Goal: Information Seeking & Learning: Learn about a topic

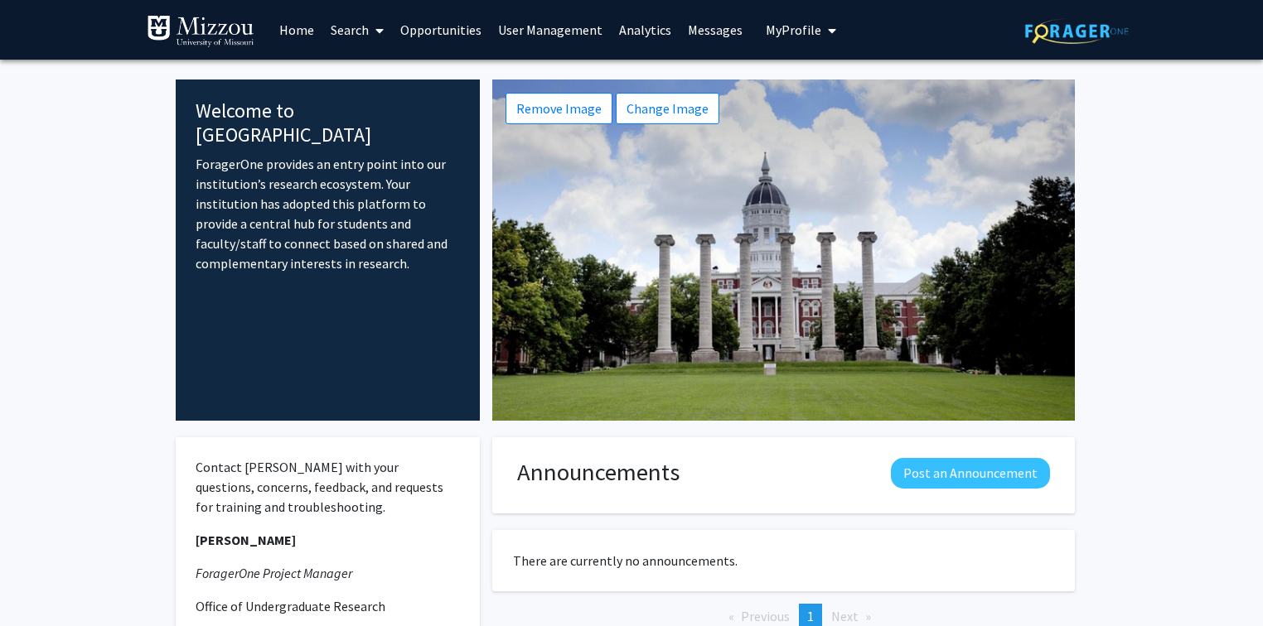
click at [640, 33] on link "Analytics" at bounding box center [645, 30] width 69 height 58
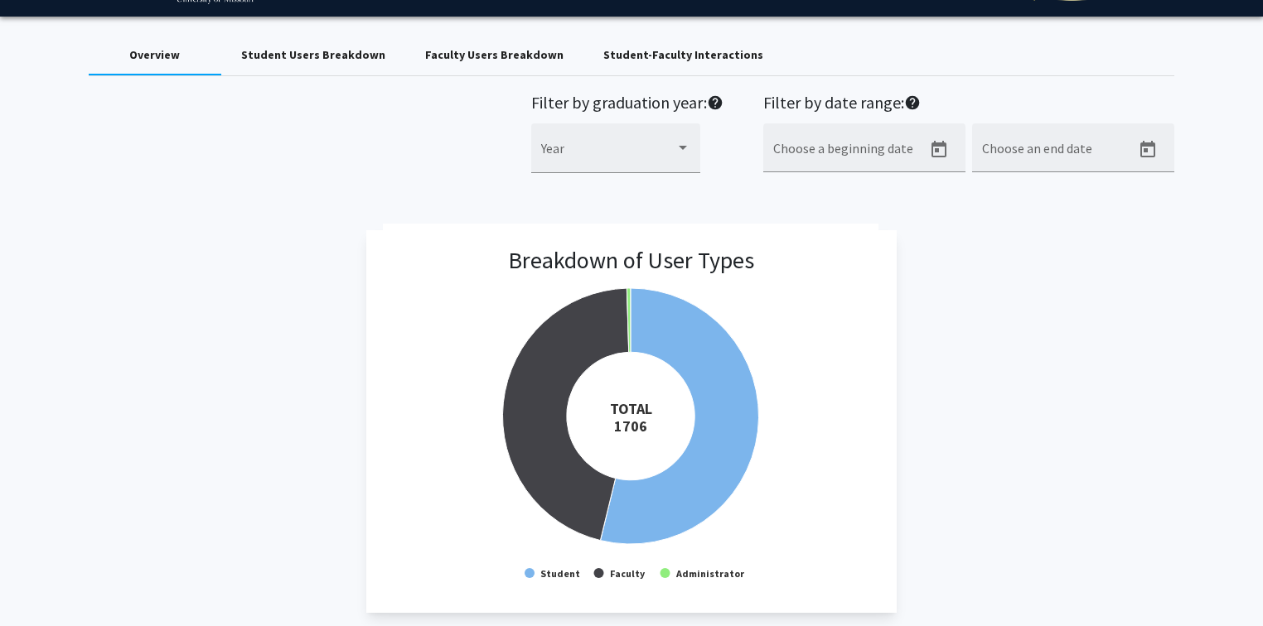
scroll to position [66, 0]
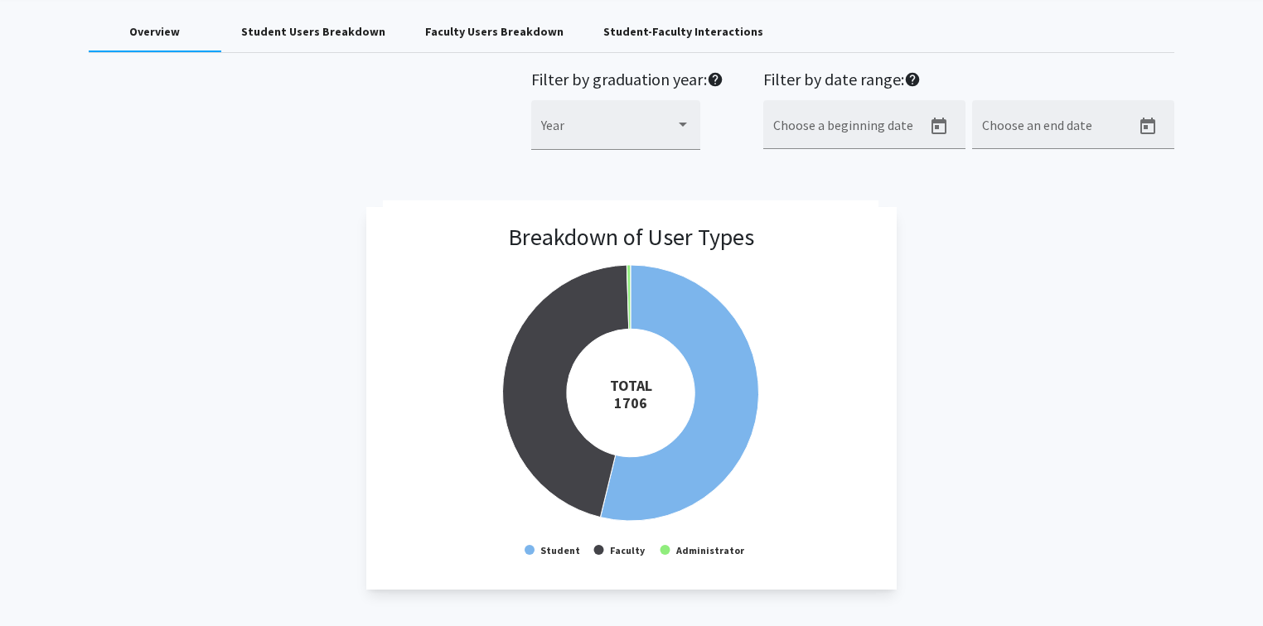
click at [474, 30] on div "Faculty Users Breakdown" at bounding box center [494, 31] width 138 height 17
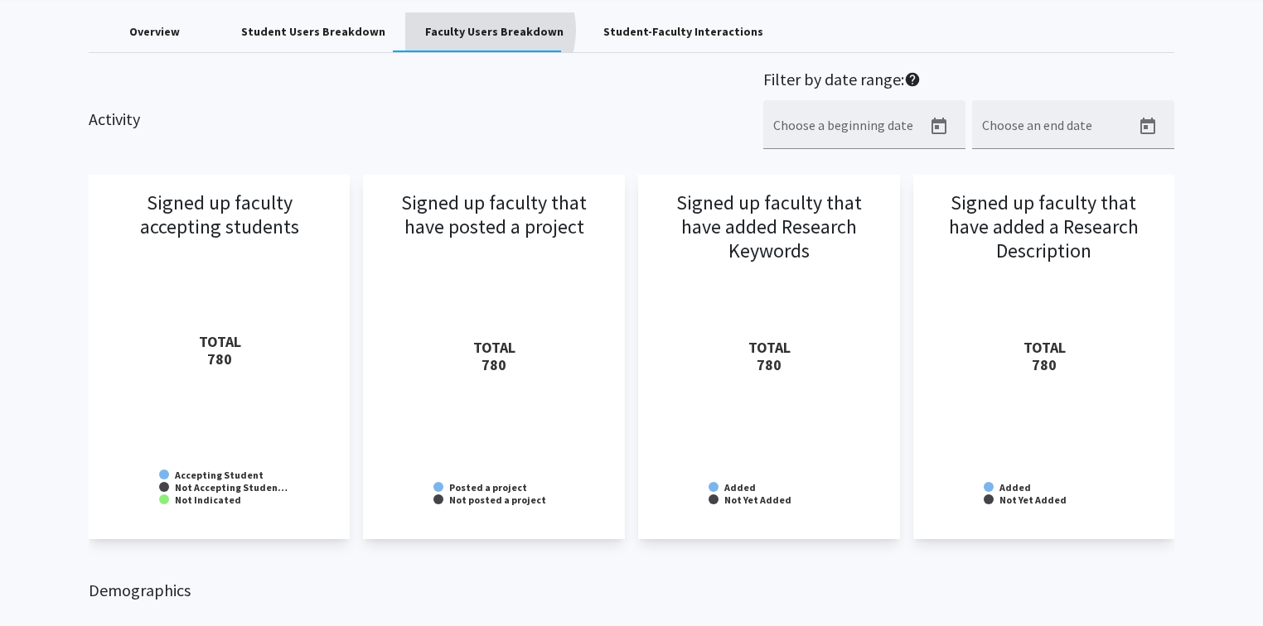
scroll to position [0, 0]
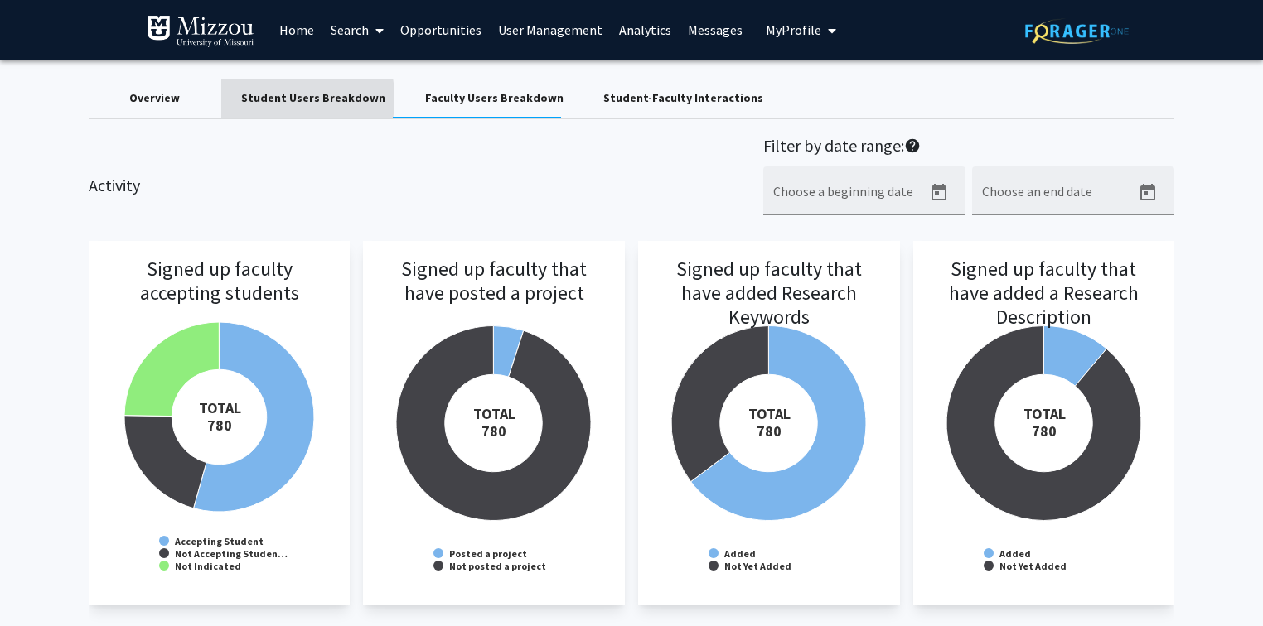
click at [248, 99] on div "Student Users Breakdown" at bounding box center [313, 97] width 144 height 17
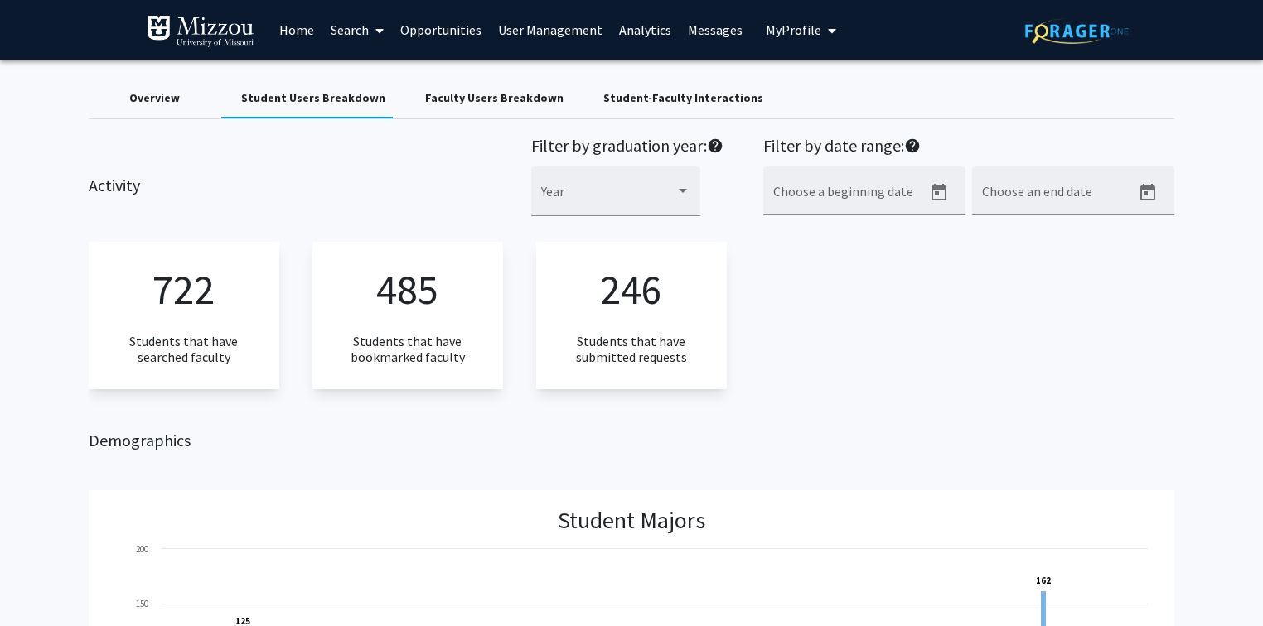
click at [155, 103] on div "Overview" at bounding box center [154, 97] width 51 height 17
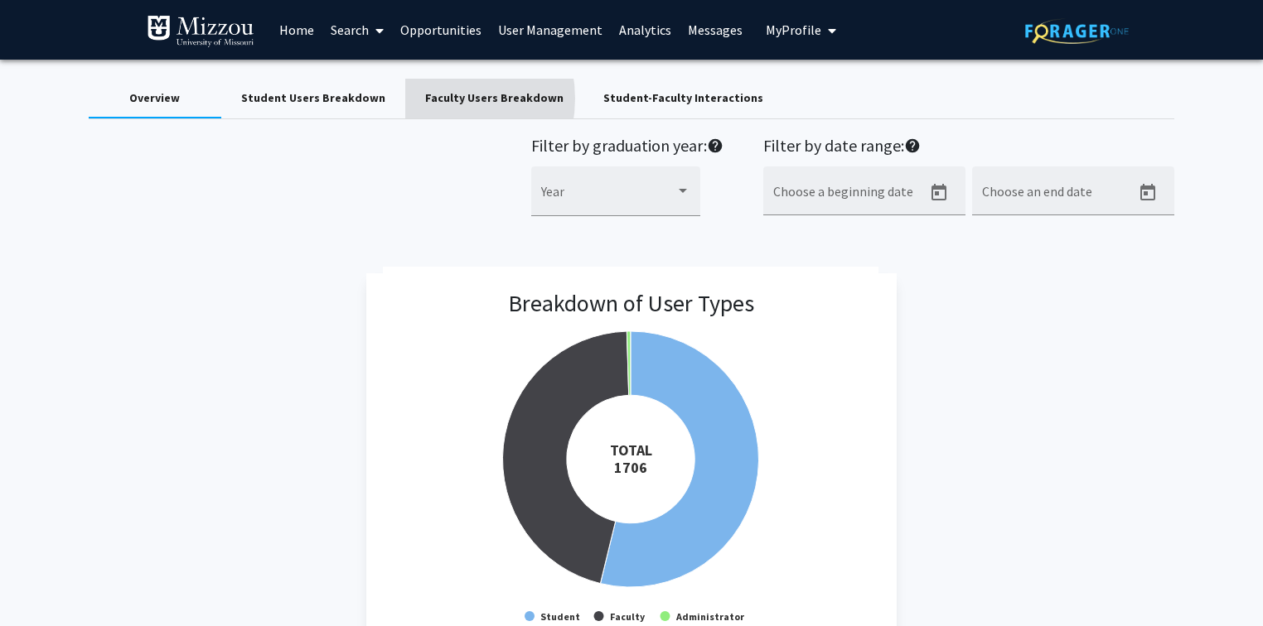
click at [425, 99] on div "Faculty Users Breakdown" at bounding box center [494, 97] width 138 height 17
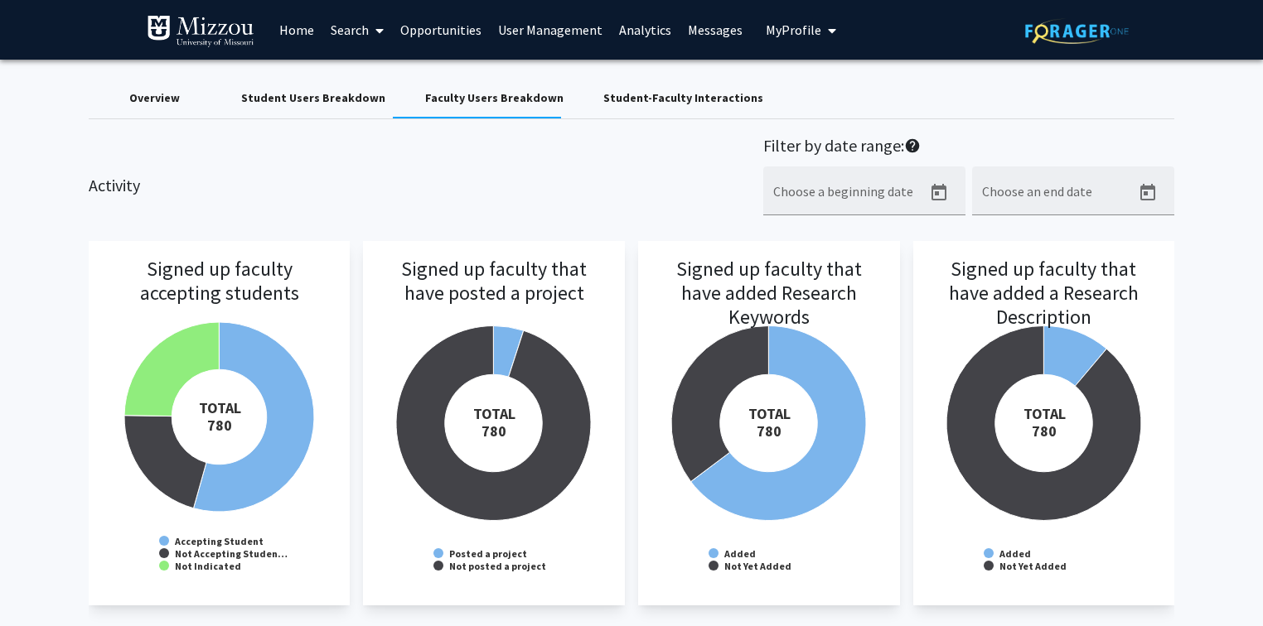
click at [173, 99] on div "Overview" at bounding box center [154, 97] width 51 height 17
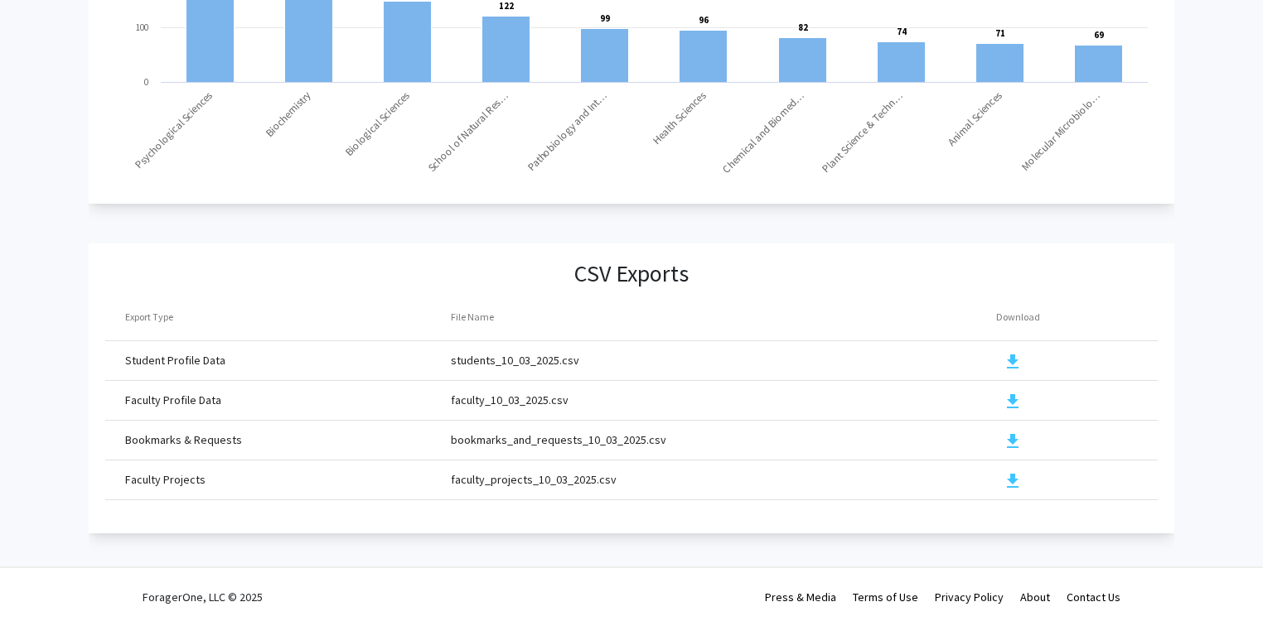
scroll to position [1778, 0]
click at [1010, 392] on mat-icon "download" at bounding box center [1013, 402] width 20 height 20
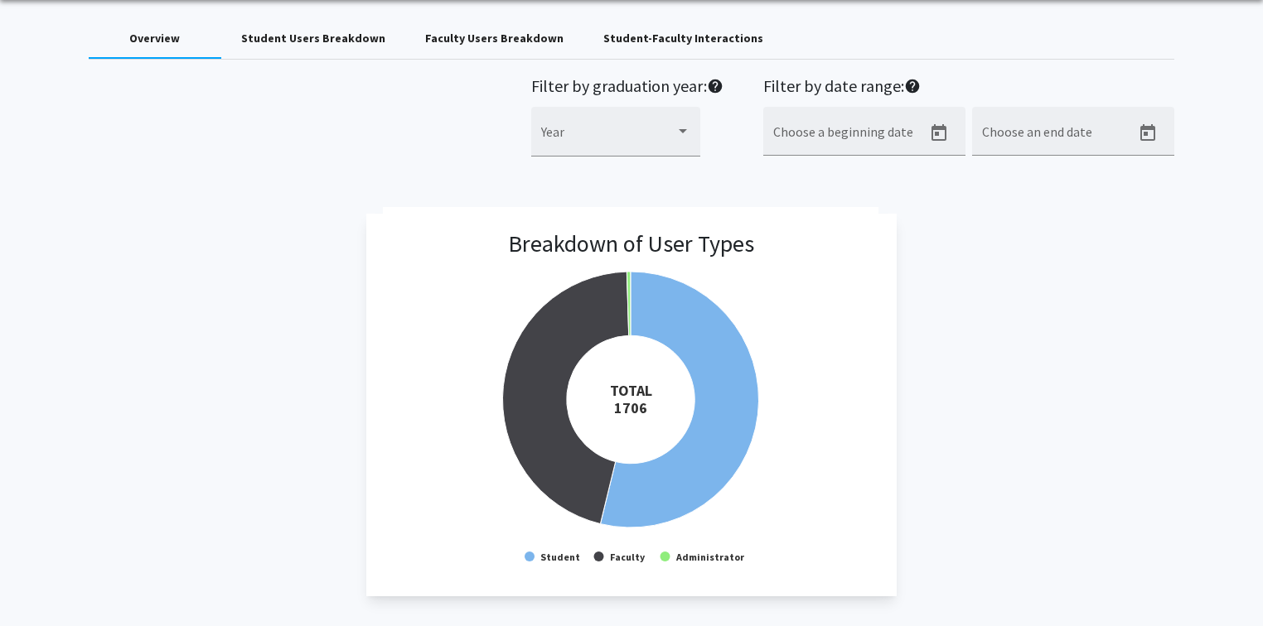
scroll to position [0, 0]
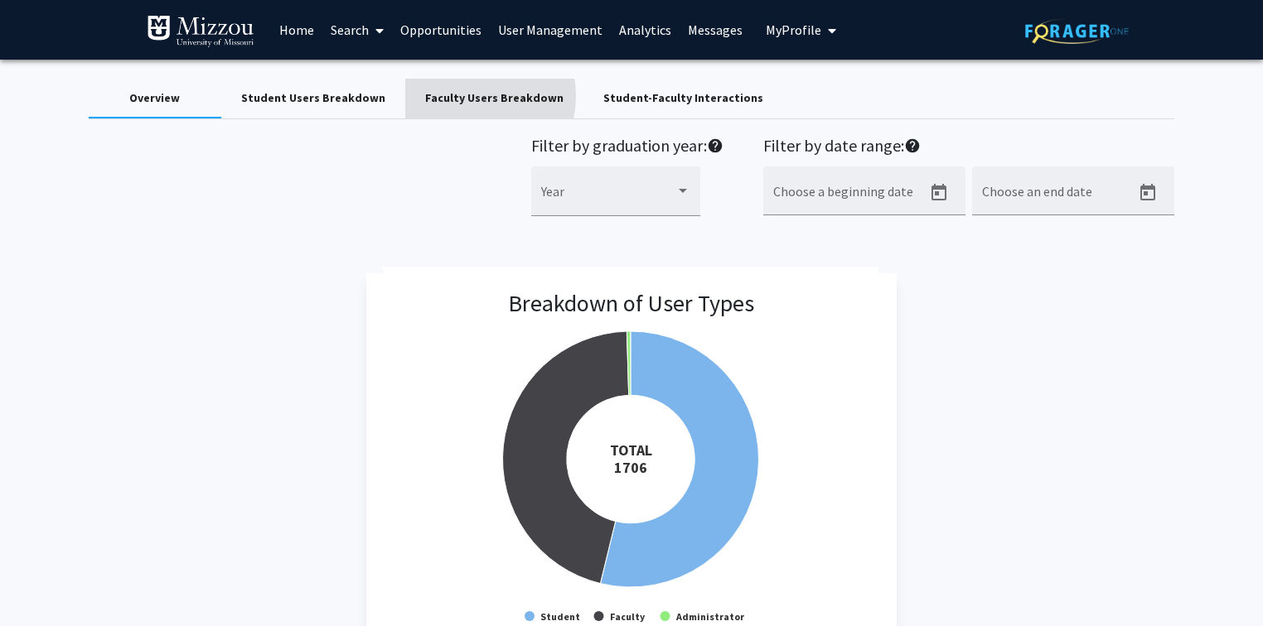
click at [456, 96] on div "Faculty Users Breakdown" at bounding box center [494, 97] width 138 height 17
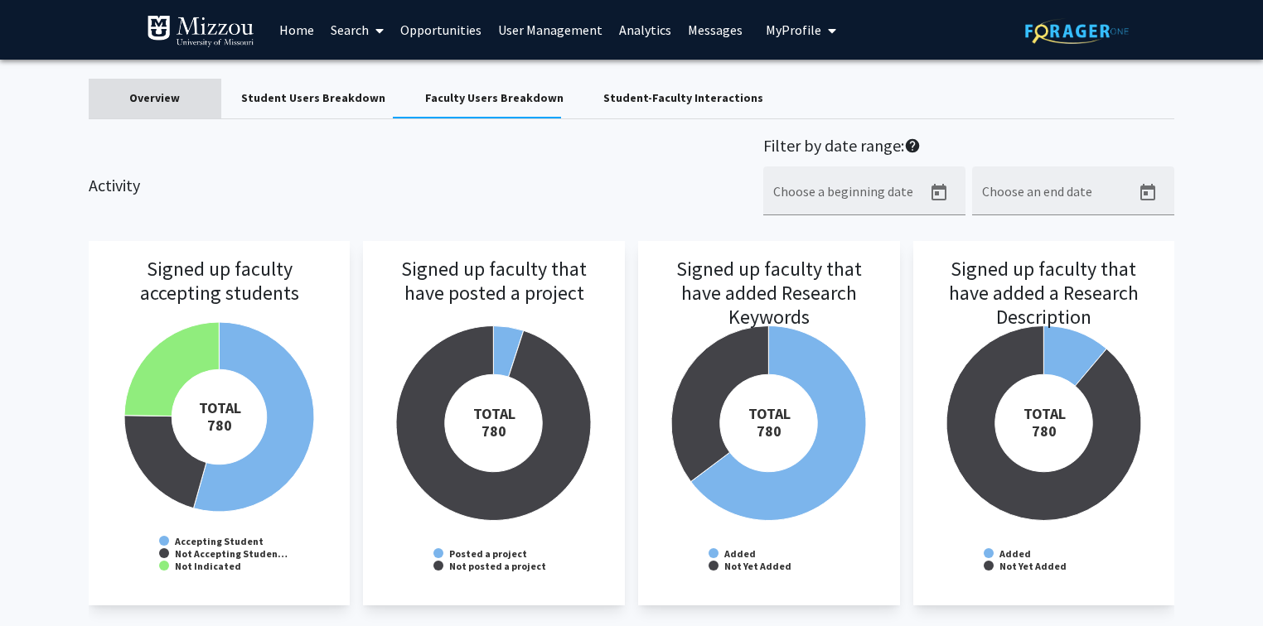
click at [172, 99] on div "Overview" at bounding box center [154, 97] width 51 height 17
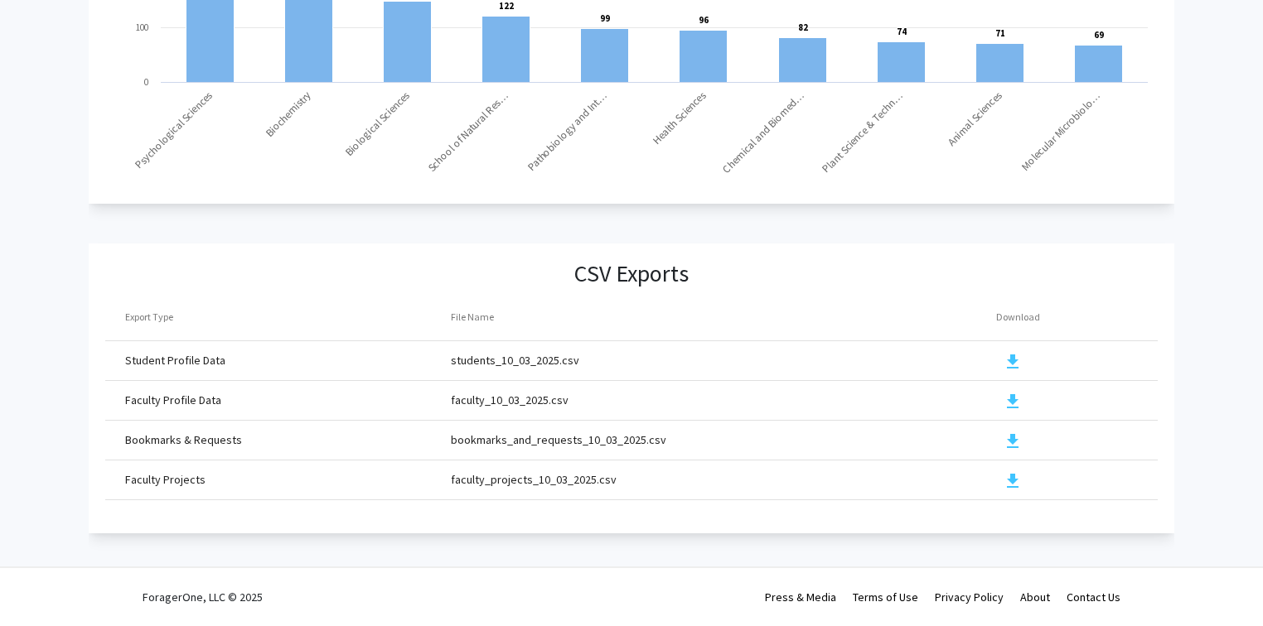
scroll to position [1778, 0]
click at [1012, 394] on mat-icon "download" at bounding box center [1013, 402] width 20 height 20
click at [1012, 473] on mat-icon "download" at bounding box center [1013, 481] width 20 height 20
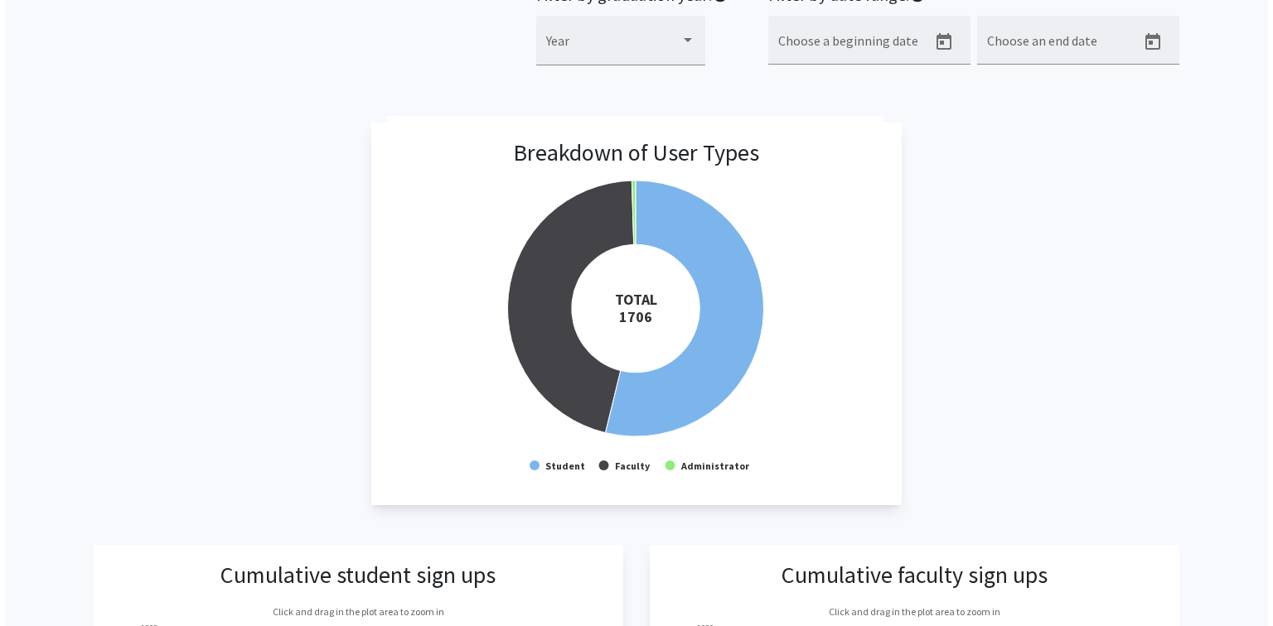
scroll to position [0, 0]
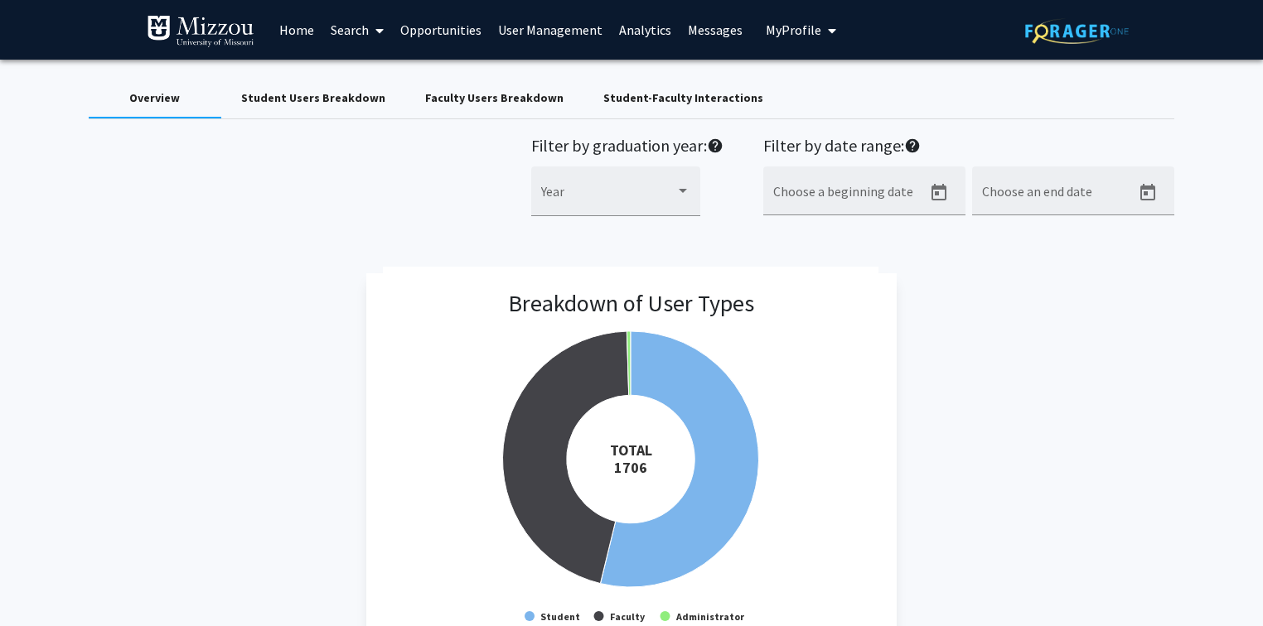
click at [580, 30] on link "User Management" at bounding box center [550, 30] width 121 height 58
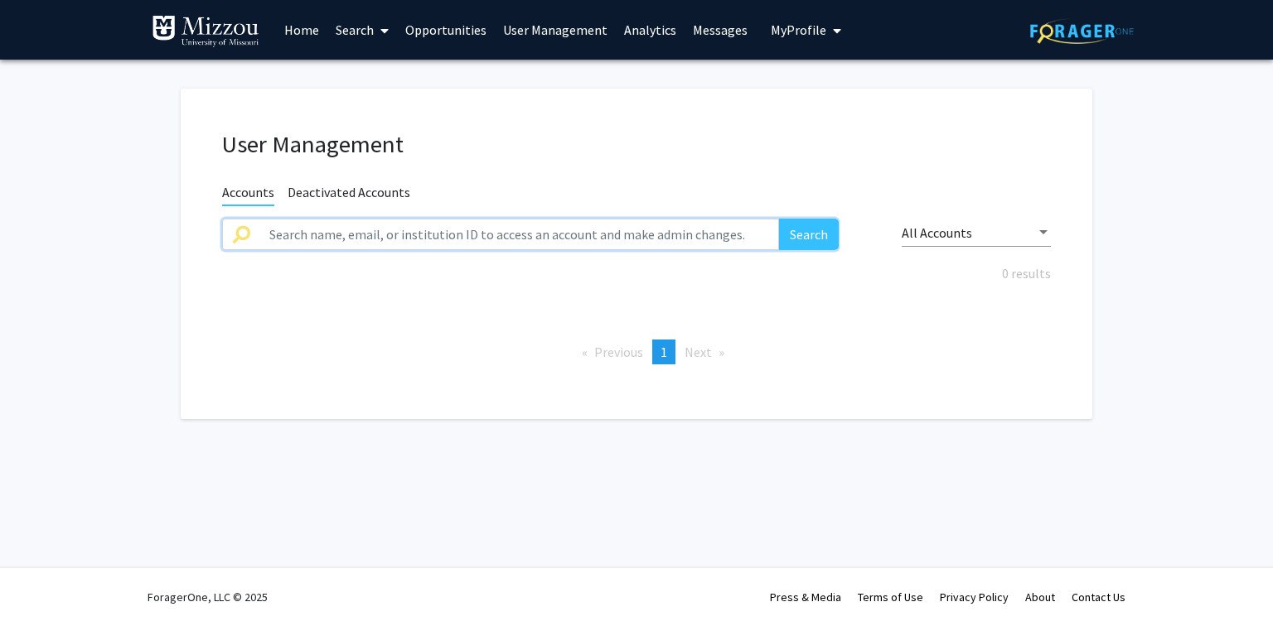
click at [529, 239] on input "text" at bounding box center [518, 234] width 519 height 31
paste input "gdtynp"
type input "gdtynp"
click at [779, 219] on button "Search" at bounding box center [809, 234] width 60 height 31
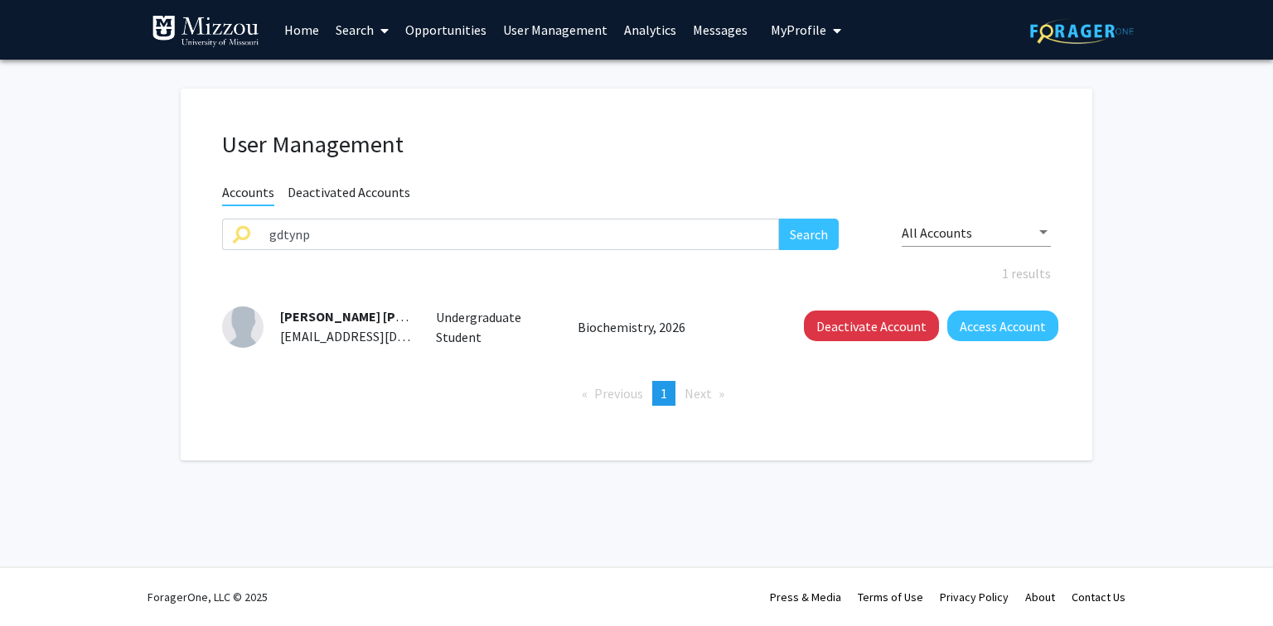
click at [633, 31] on link "Analytics" at bounding box center [650, 30] width 69 height 58
click at [650, 31] on link "Analytics" at bounding box center [650, 30] width 69 height 58
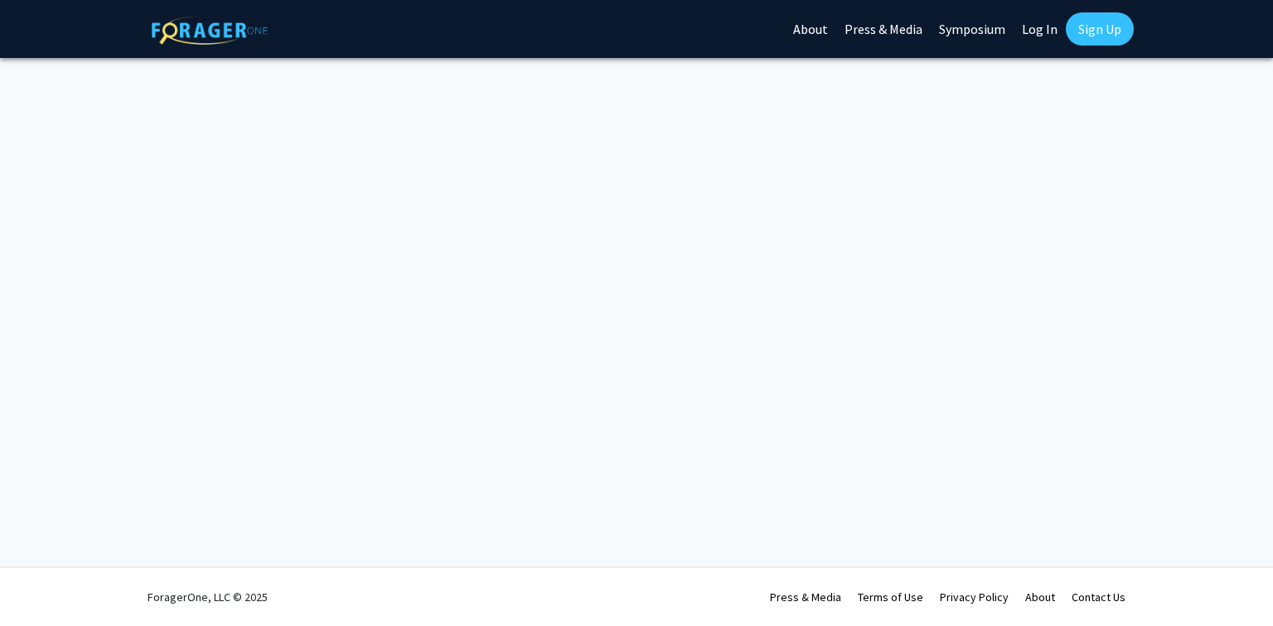
click at [1030, 25] on link "Log In" at bounding box center [1039, 29] width 52 height 58
click at [1037, 31] on link "Log In" at bounding box center [1039, 29] width 52 height 58
click at [1034, 31] on link "Log In" at bounding box center [1039, 29] width 52 height 58
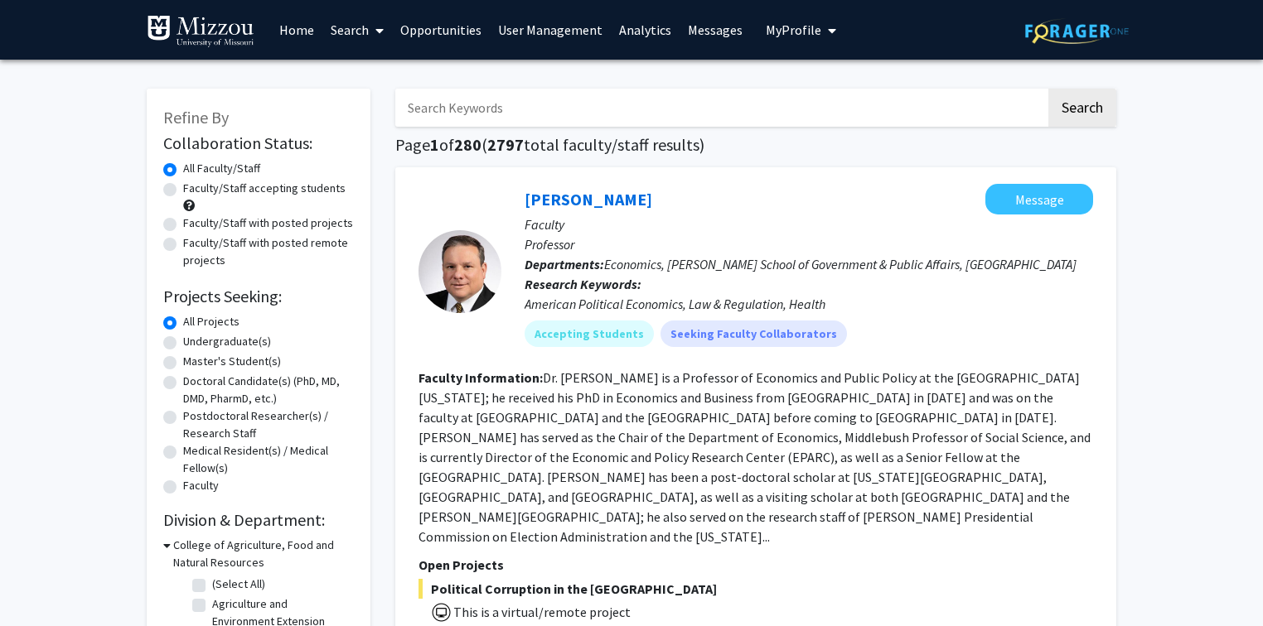
click at [630, 29] on link "Analytics" at bounding box center [645, 30] width 69 height 58
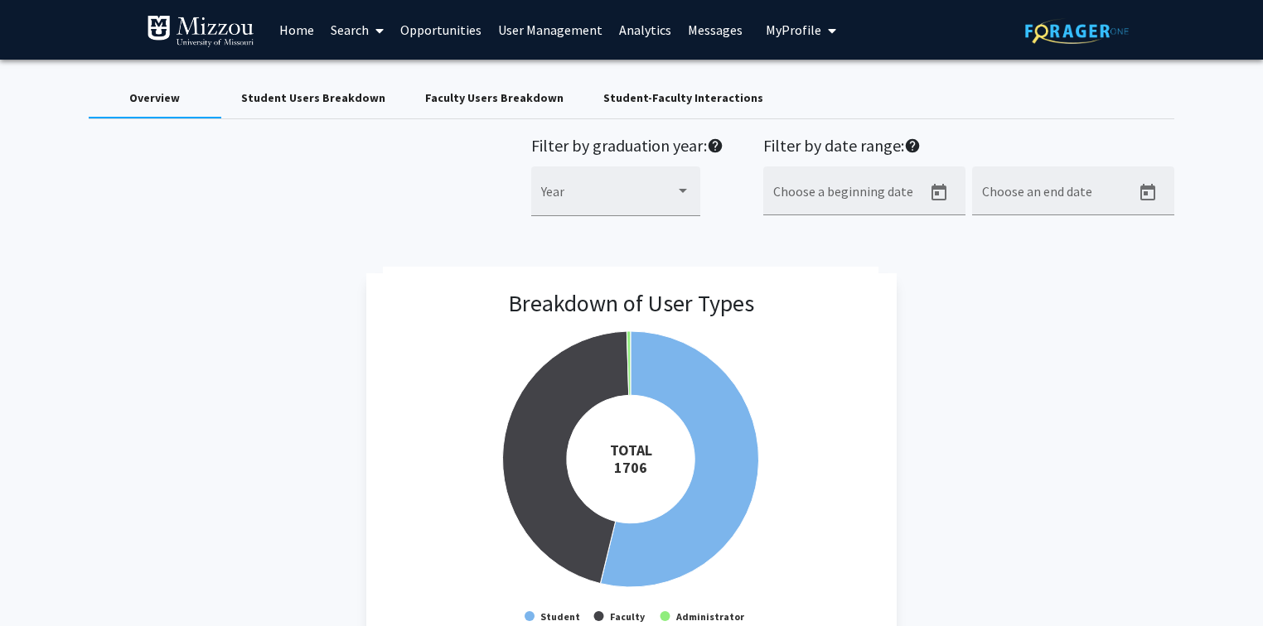
click at [495, 99] on div "Faculty Users Breakdown" at bounding box center [494, 97] width 138 height 17
click at [515, 95] on div "Faculty Users Breakdown" at bounding box center [494, 97] width 138 height 17
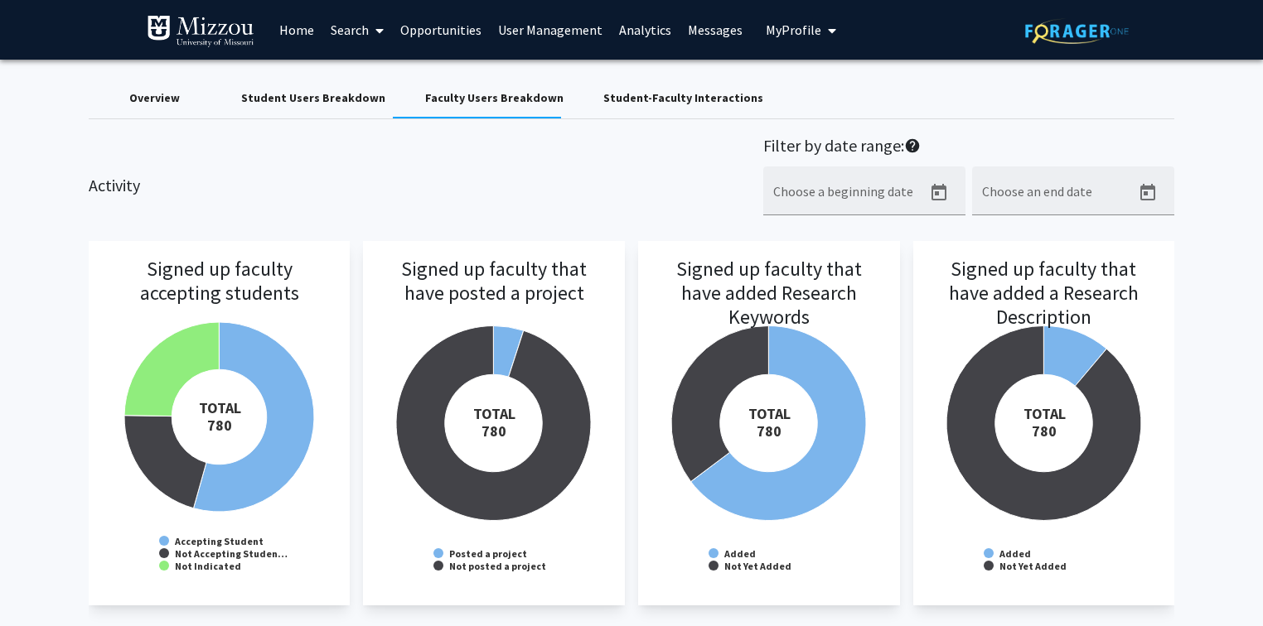
click at [503, 339] on h3 "Signed up faculty that have posted a project" at bounding box center [493, 304] width 229 height 93
click at [325, 176] on div "Activity Filter by date range: help Choose a beginning date Choose an end date" at bounding box center [631, 185] width 1111 height 98
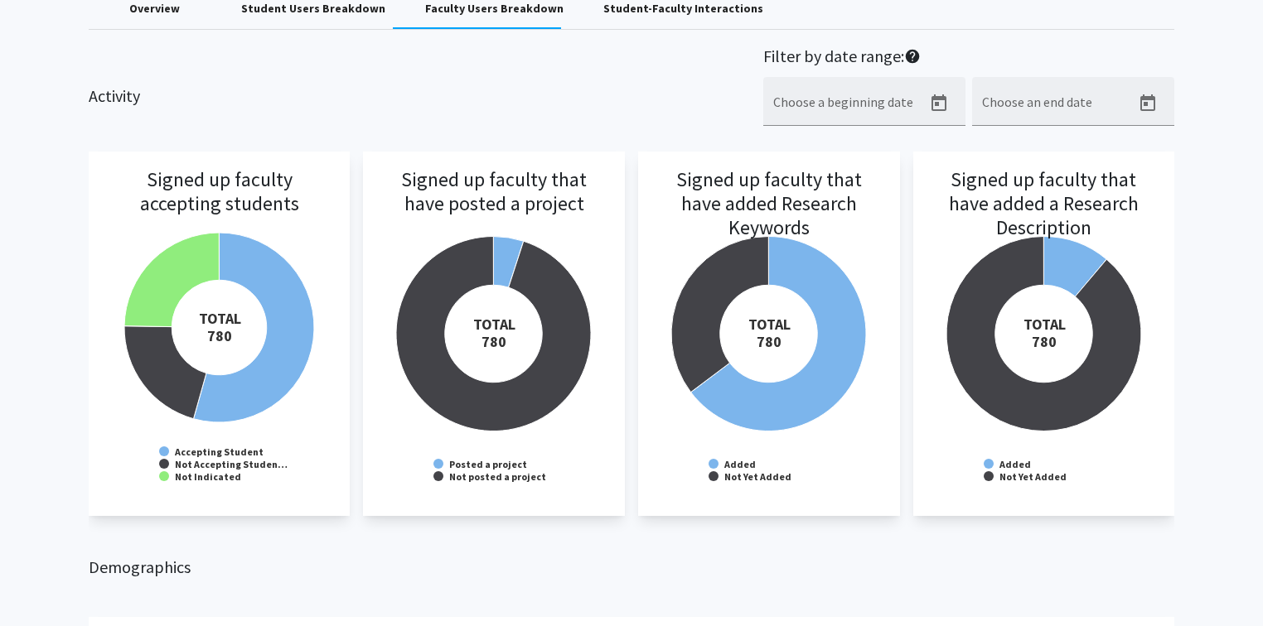
scroll to position [66, 0]
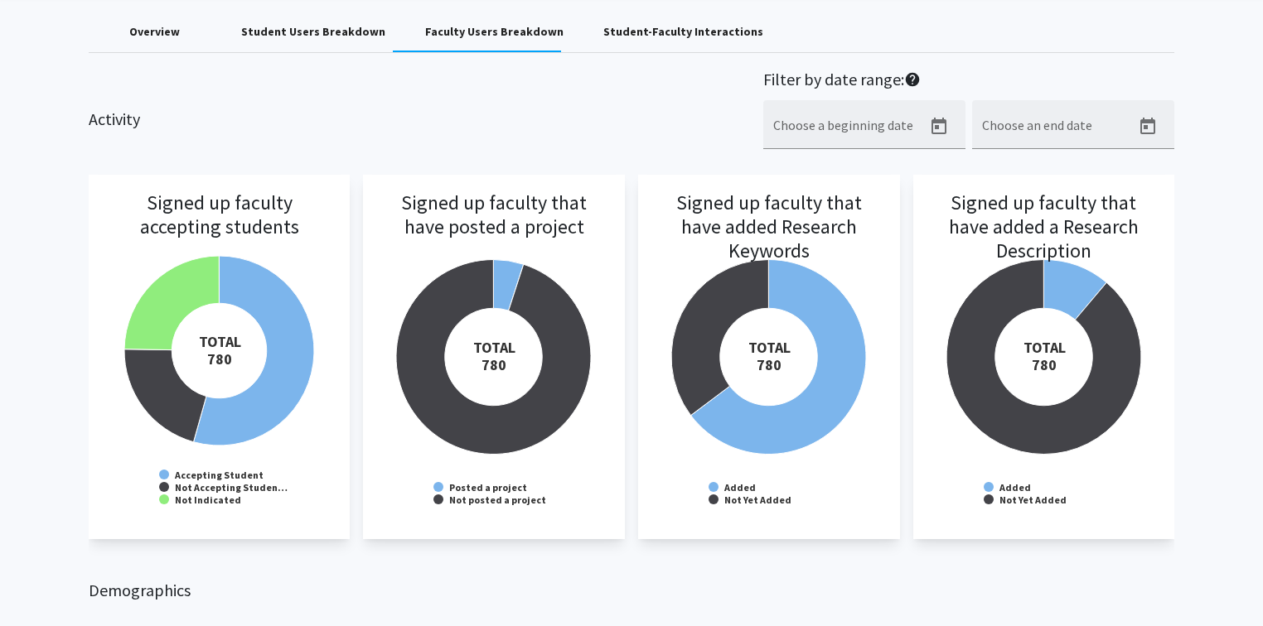
click at [501, 113] on div "Activity Filter by date range: help Choose a beginning date Choose an end date" at bounding box center [631, 119] width 1111 height 98
click at [507, 279] on h3 "Signed up faculty that have posted a project" at bounding box center [493, 237] width 229 height 93
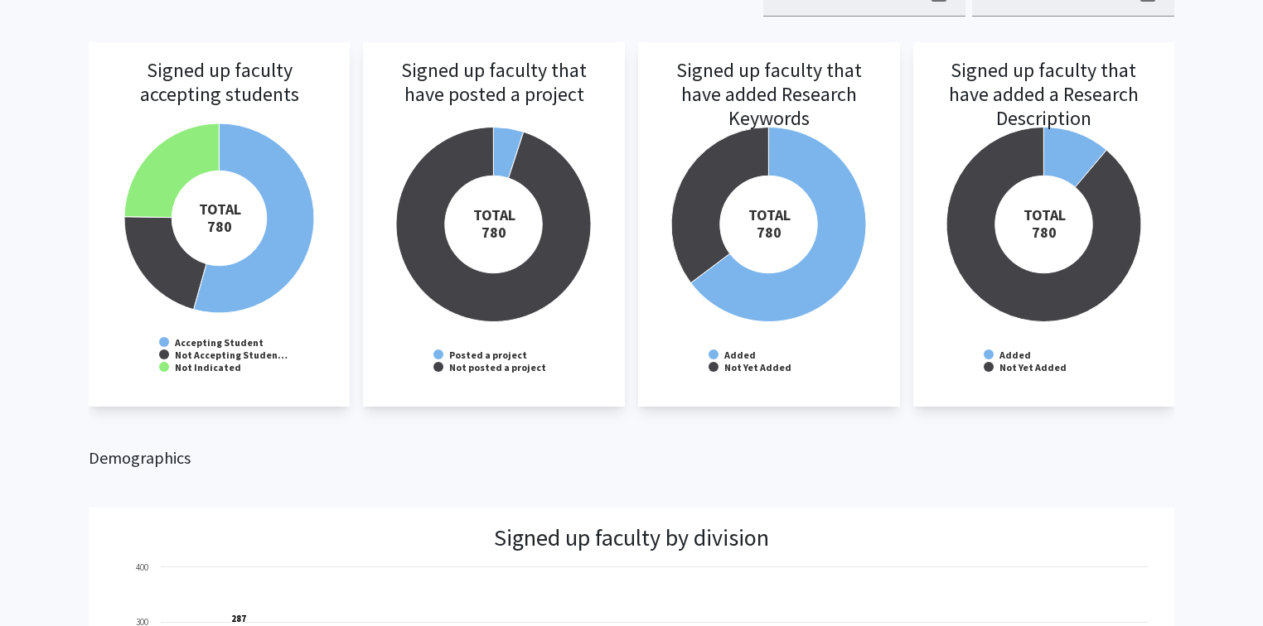
scroll to position [133, 0]
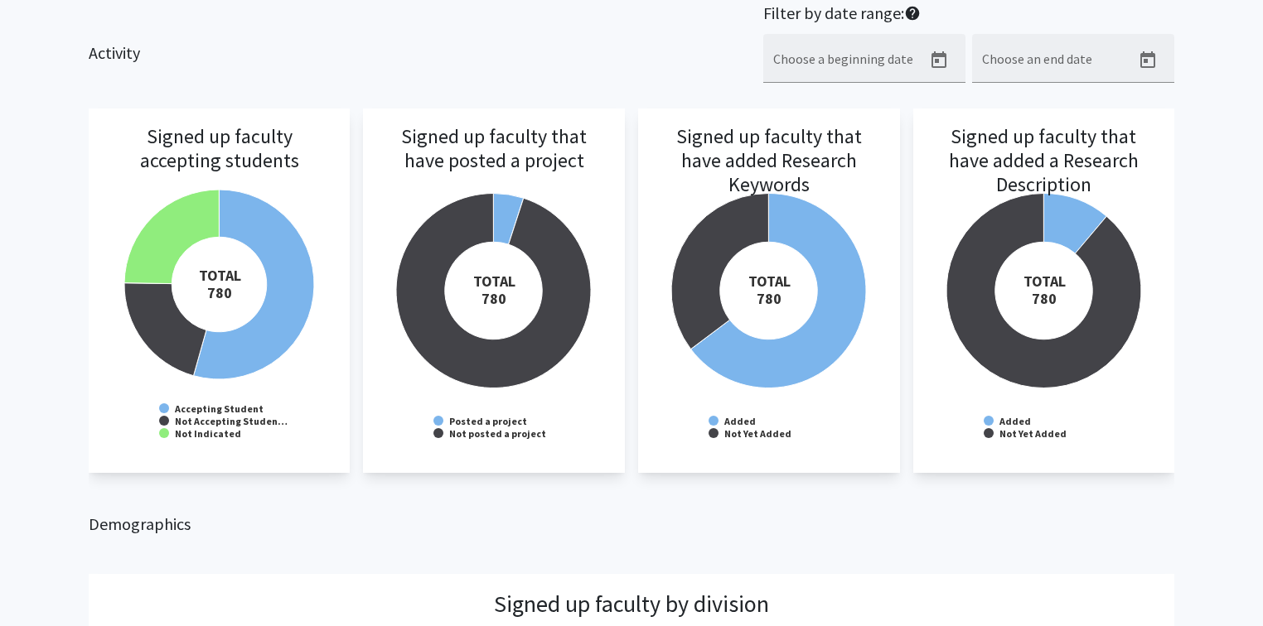
click at [629, 51] on div "Activity Filter by date range: help Choose a beginning date Choose an end date" at bounding box center [631, 52] width 1111 height 98
click at [621, 19] on div "Activity Filter by date range: help Choose a beginning date Choose an end date" at bounding box center [631, 52] width 1111 height 98
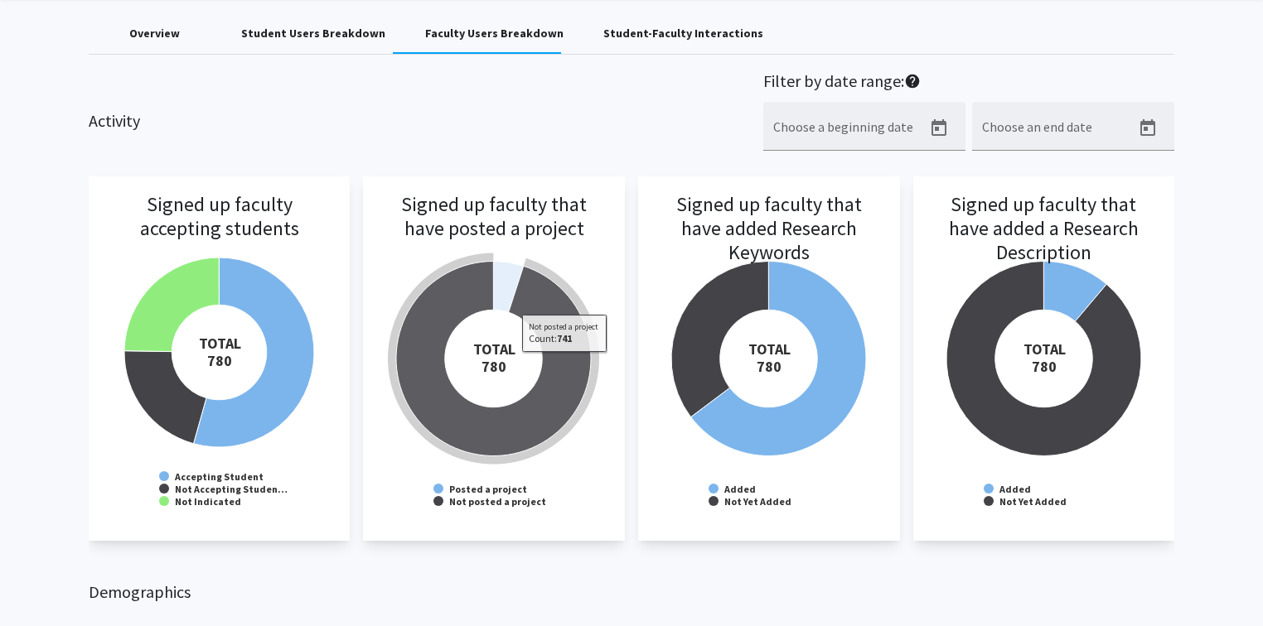
scroll to position [0, 0]
